Goal: Task Accomplishment & Management: Complete application form

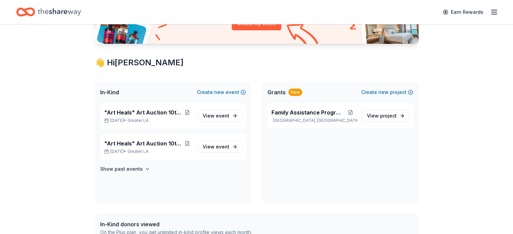
scroll to position [94, 0]
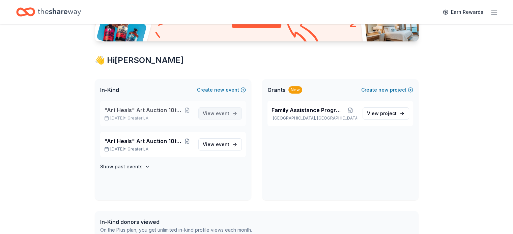
click at [228, 114] on span "event" at bounding box center [222, 114] width 13 height 6
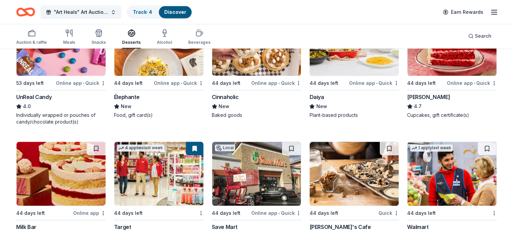
scroll to position [504, 0]
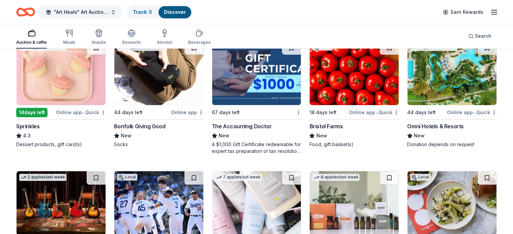
scroll to position [743, 0]
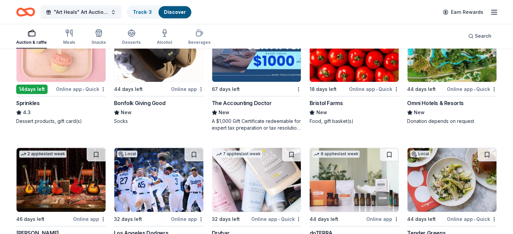
click at [444, 76] on img at bounding box center [451, 50] width 89 height 64
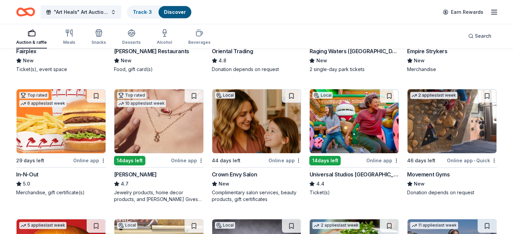
scroll to position [155, 0]
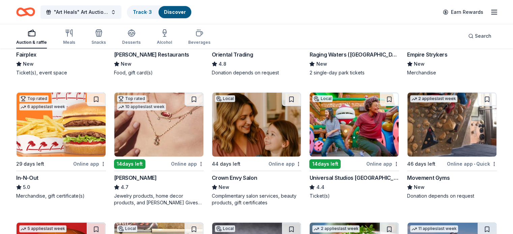
click at [168, 130] on img at bounding box center [158, 125] width 89 height 64
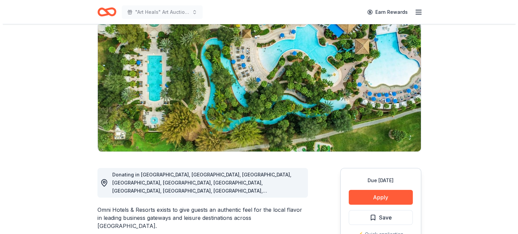
scroll to position [57, 0]
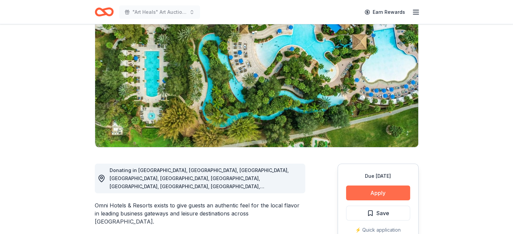
click at [381, 195] on button "Apply" at bounding box center [378, 193] width 64 height 15
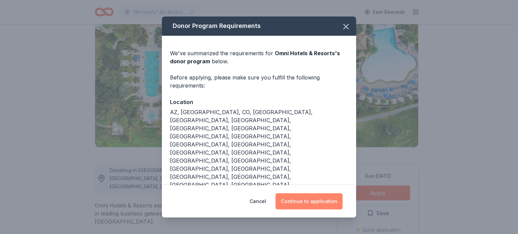
click at [312, 200] on button "Continue to application" at bounding box center [308, 201] width 67 height 16
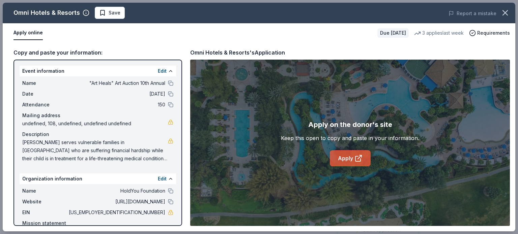
click at [353, 159] on link "Apply" at bounding box center [350, 158] width 41 height 16
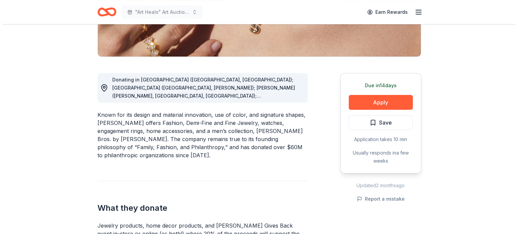
scroll to position [149, 0]
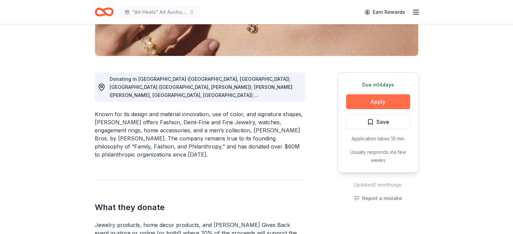
click at [369, 103] on button "Apply" at bounding box center [378, 101] width 64 height 15
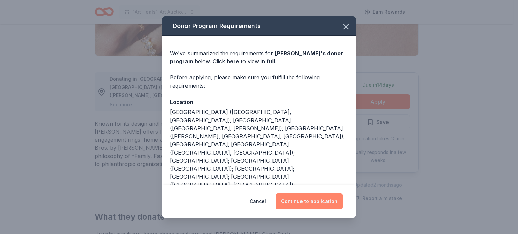
click at [304, 204] on button "Continue to application" at bounding box center [308, 201] width 67 height 16
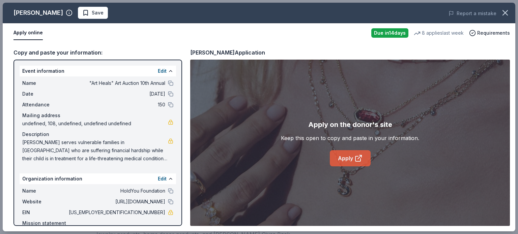
click at [355, 158] on icon at bounding box center [357, 158] width 5 height 5
